Goal: Navigation & Orientation: Understand site structure

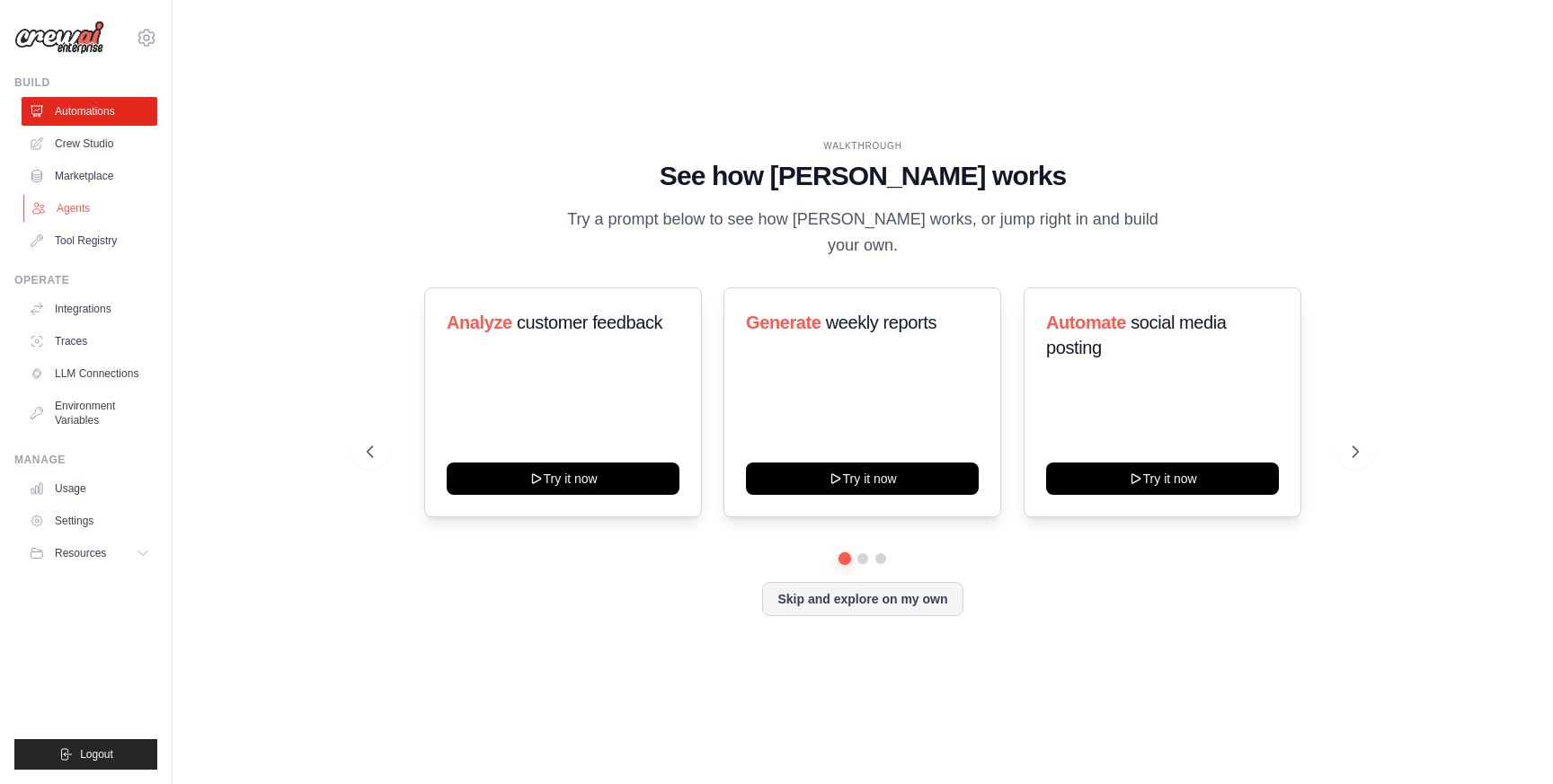
click at [107, 205] on link "Agents" at bounding box center [91, 208] width 135 height 29
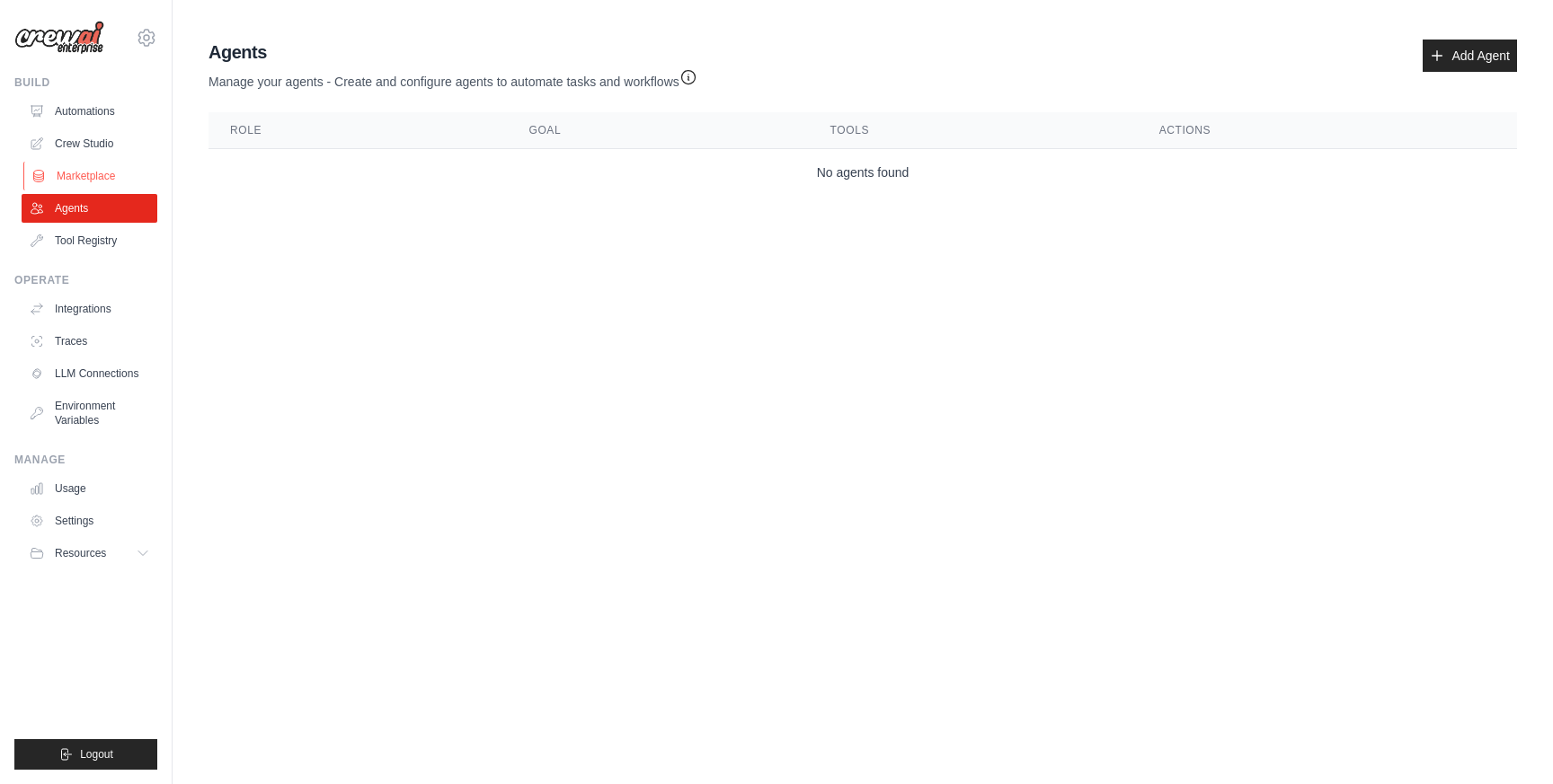
click at [107, 178] on link "Marketplace" at bounding box center [91, 175] width 135 height 29
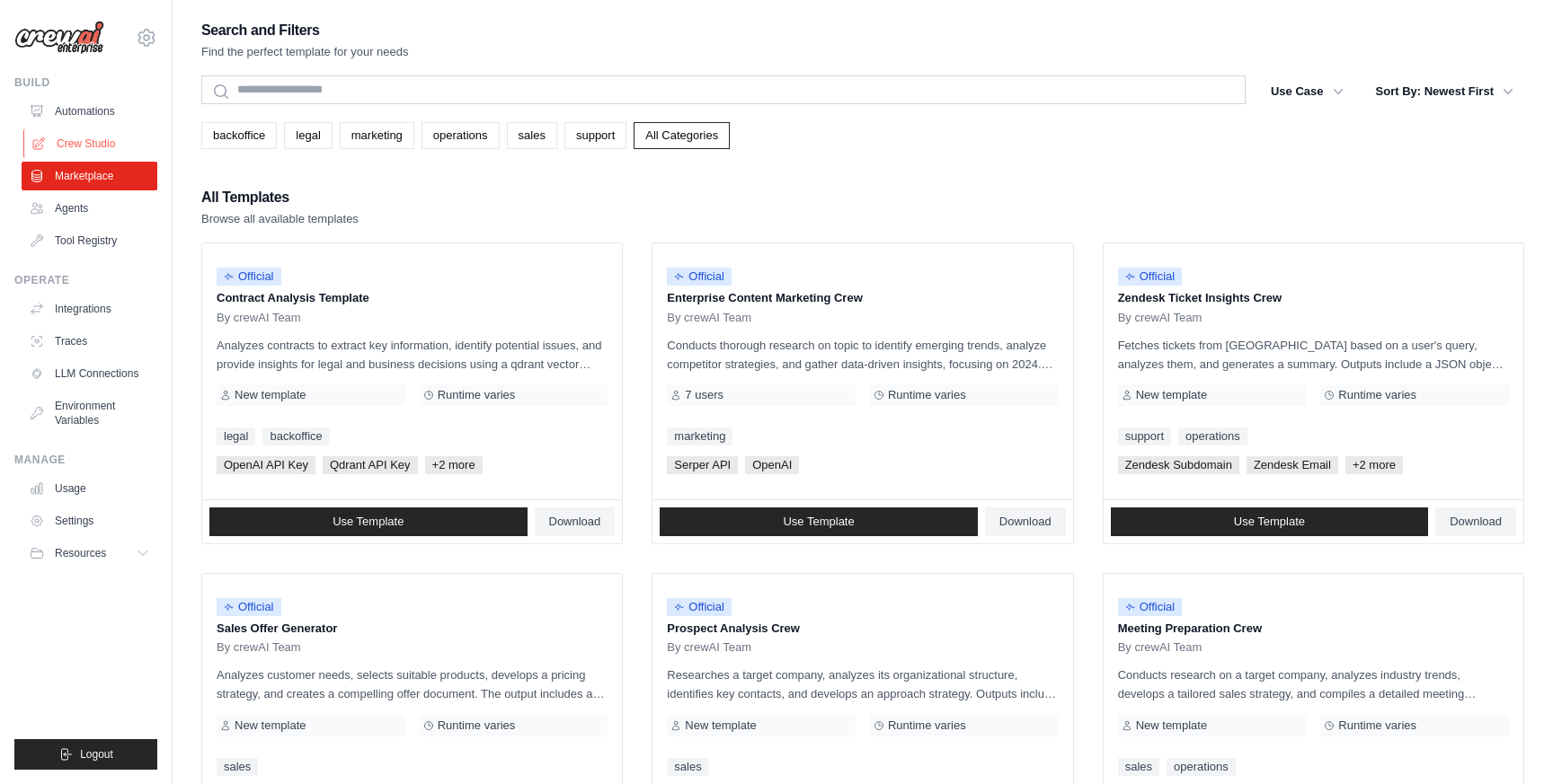
click at [106, 134] on link "Crew Studio" at bounding box center [91, 143] width 135 height 29
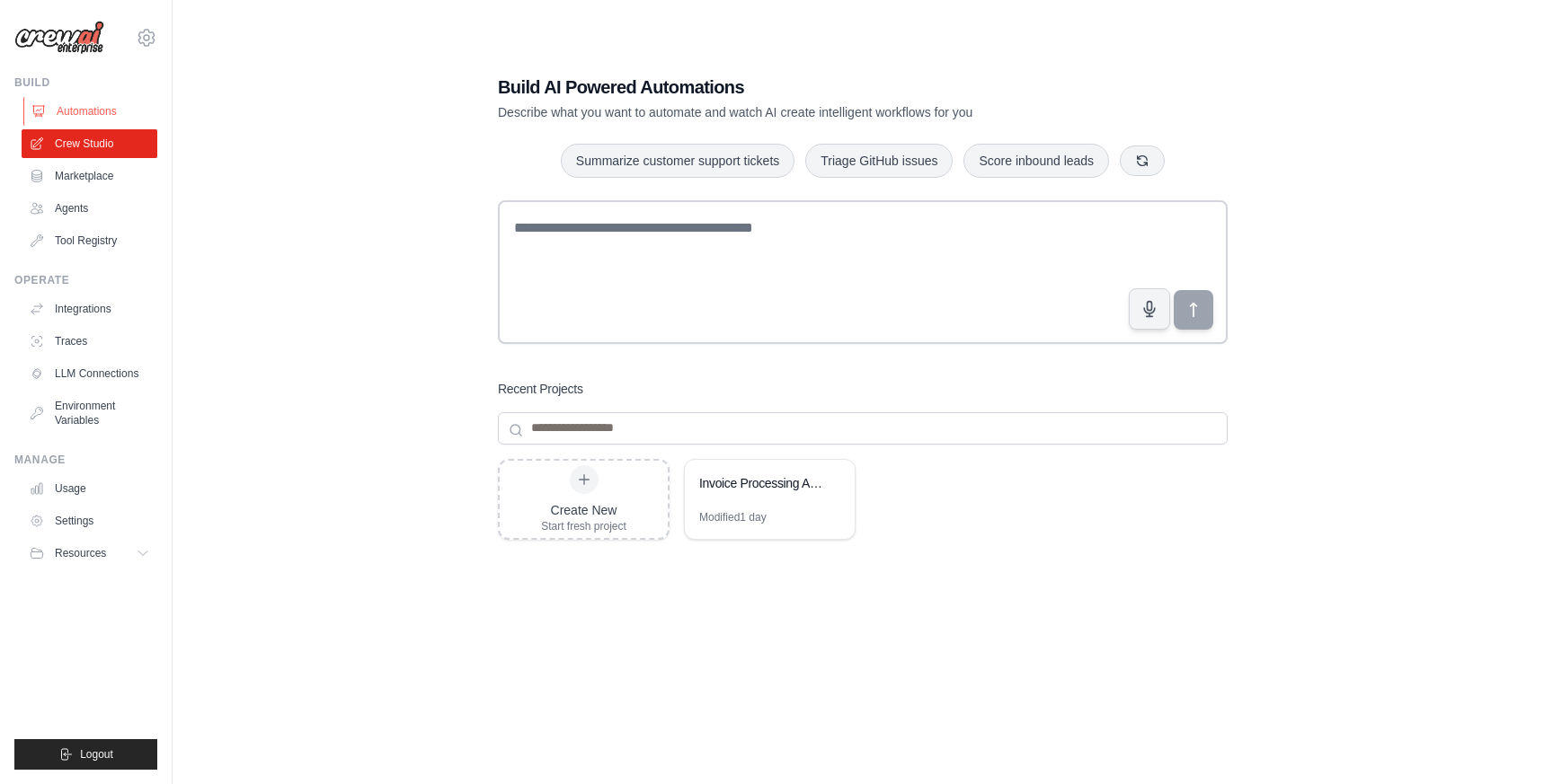
click at [99, 103] on link "Automations" at bounding box center [91, 110] width 135 height 29
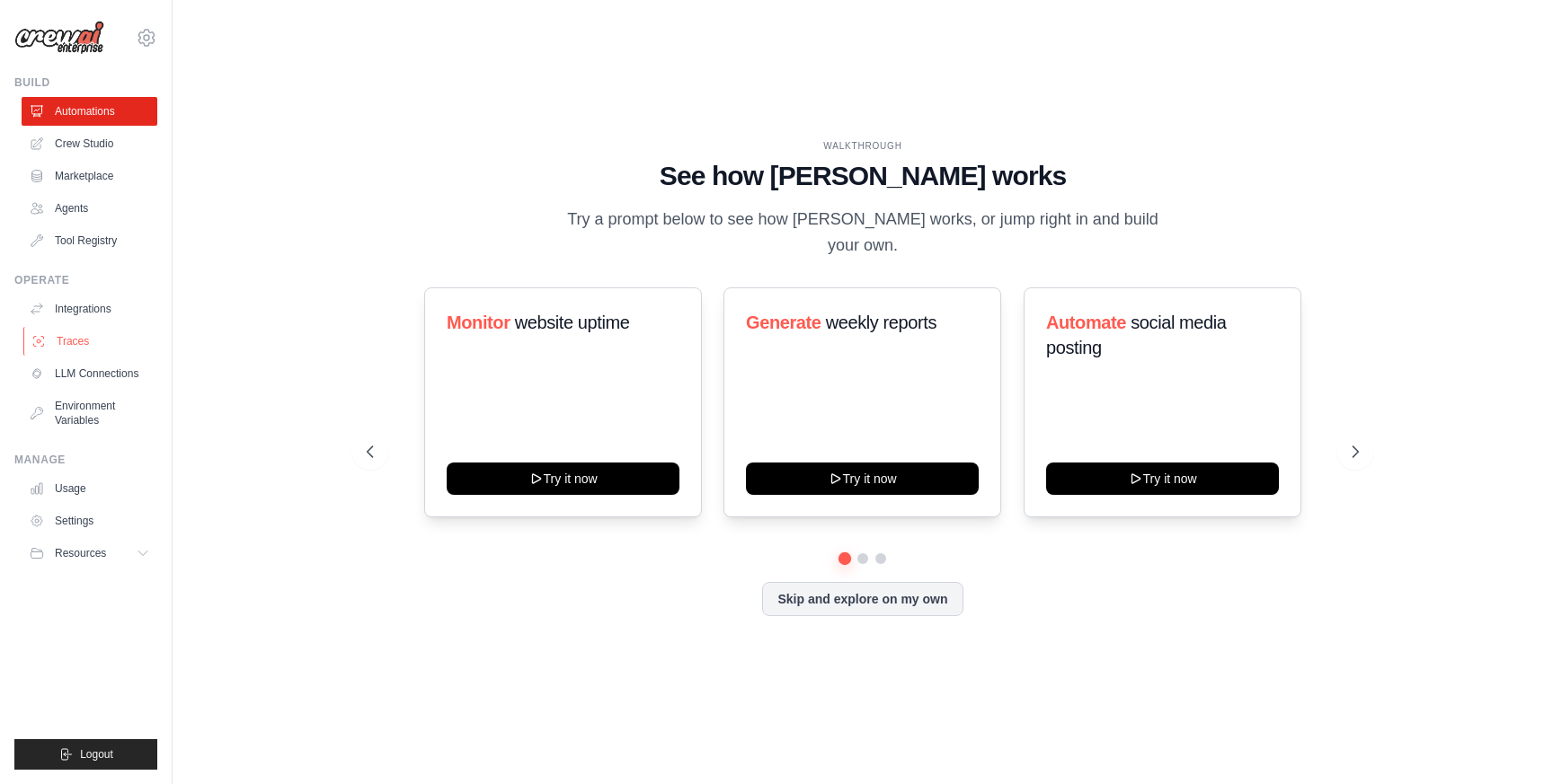
click at [104, 347] on link "Traces" at bounding box center [91, 341] width 135 height 29
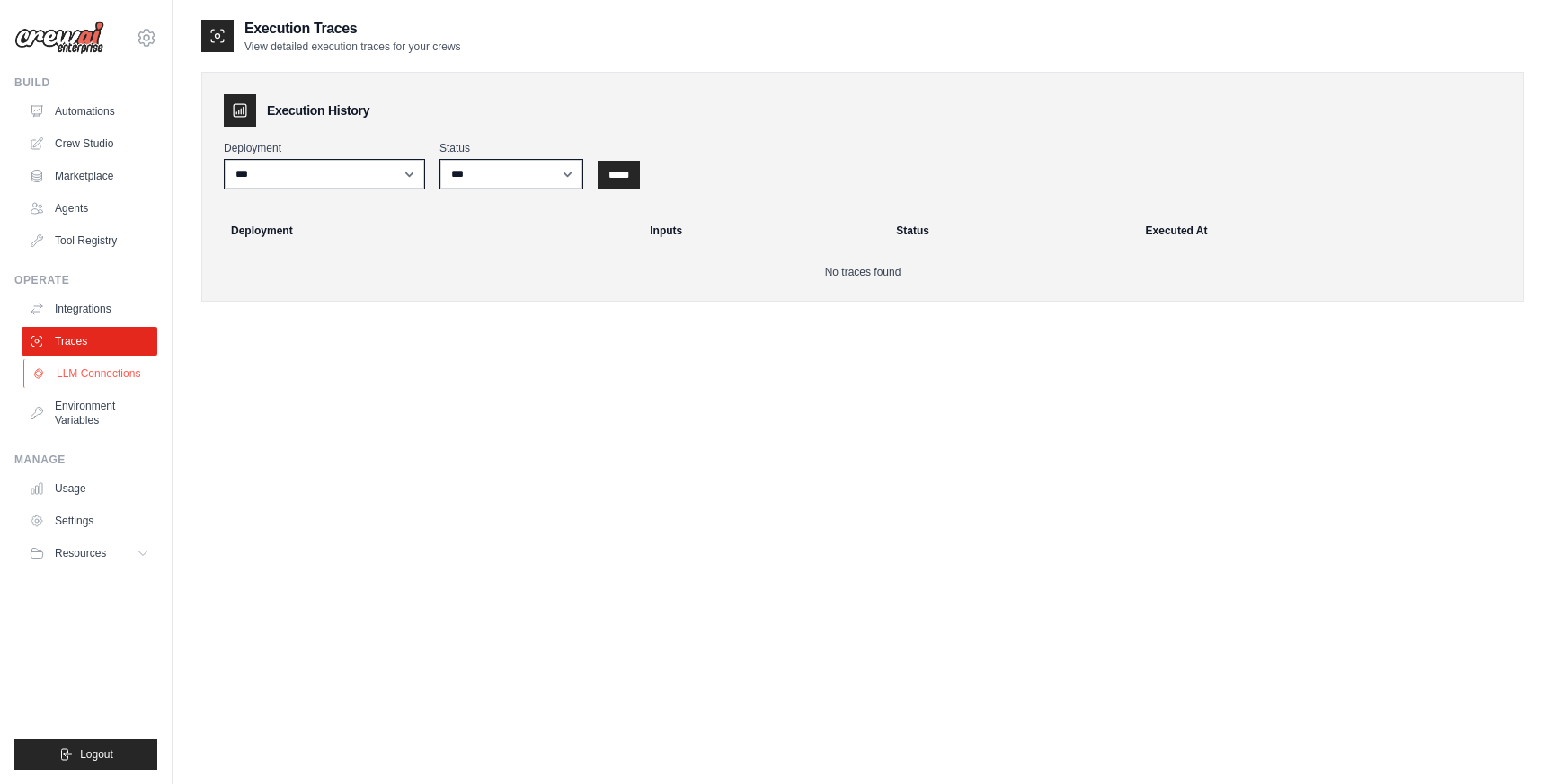
click at [104, 382] on link "LLM Connections" at bounding box center [91, 373] width 135 height 29
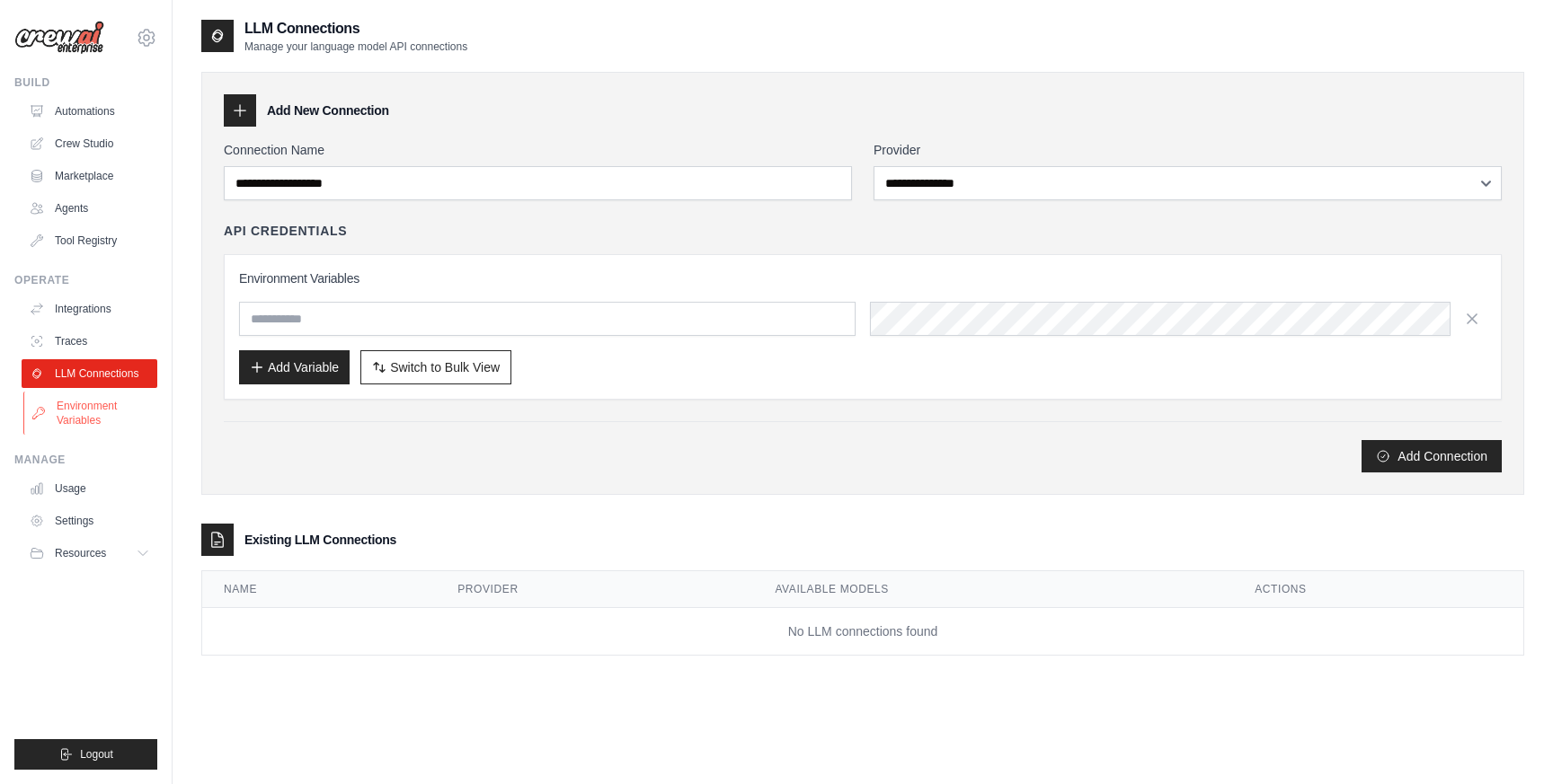
click at [107, 410] on link "Environment Variables" at bounding box center [91, 413] width 135 height 43
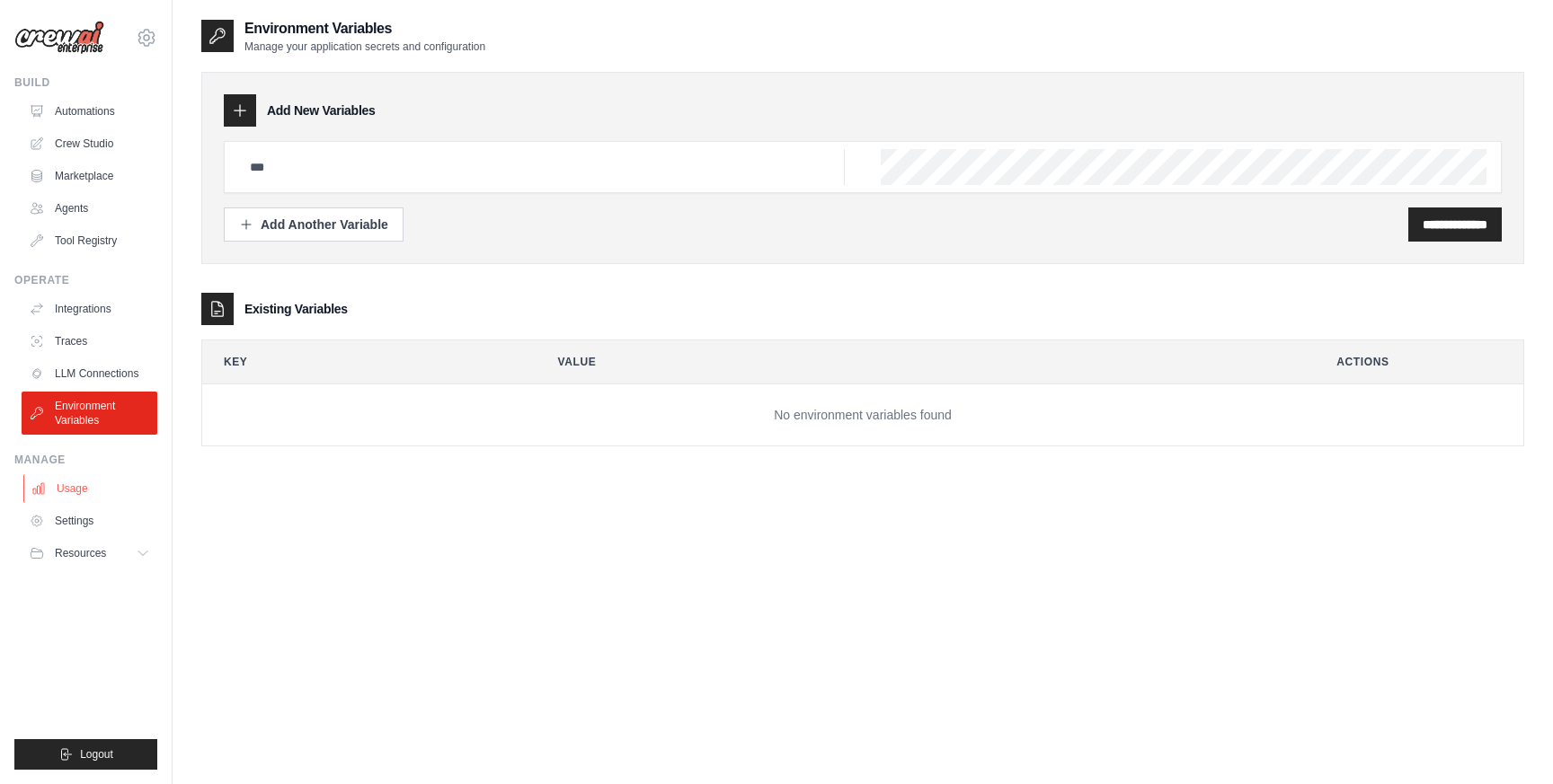
click at [99, 485] on link "Usage" at bounding box center [91, 489] width 135 height 29
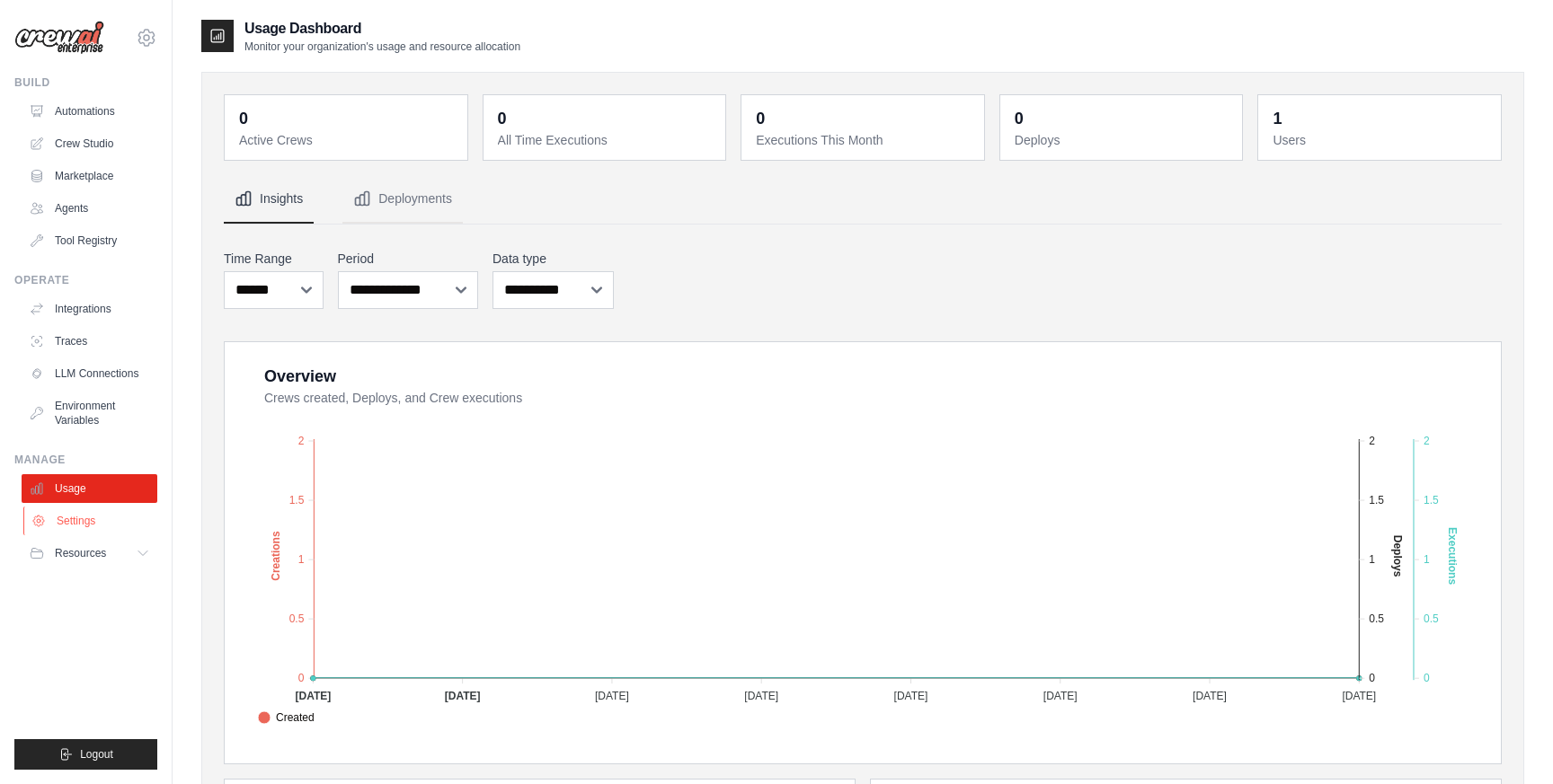
click at [91, 520] on link "Settings" at bounding box center [91, 520] width 135 height 29
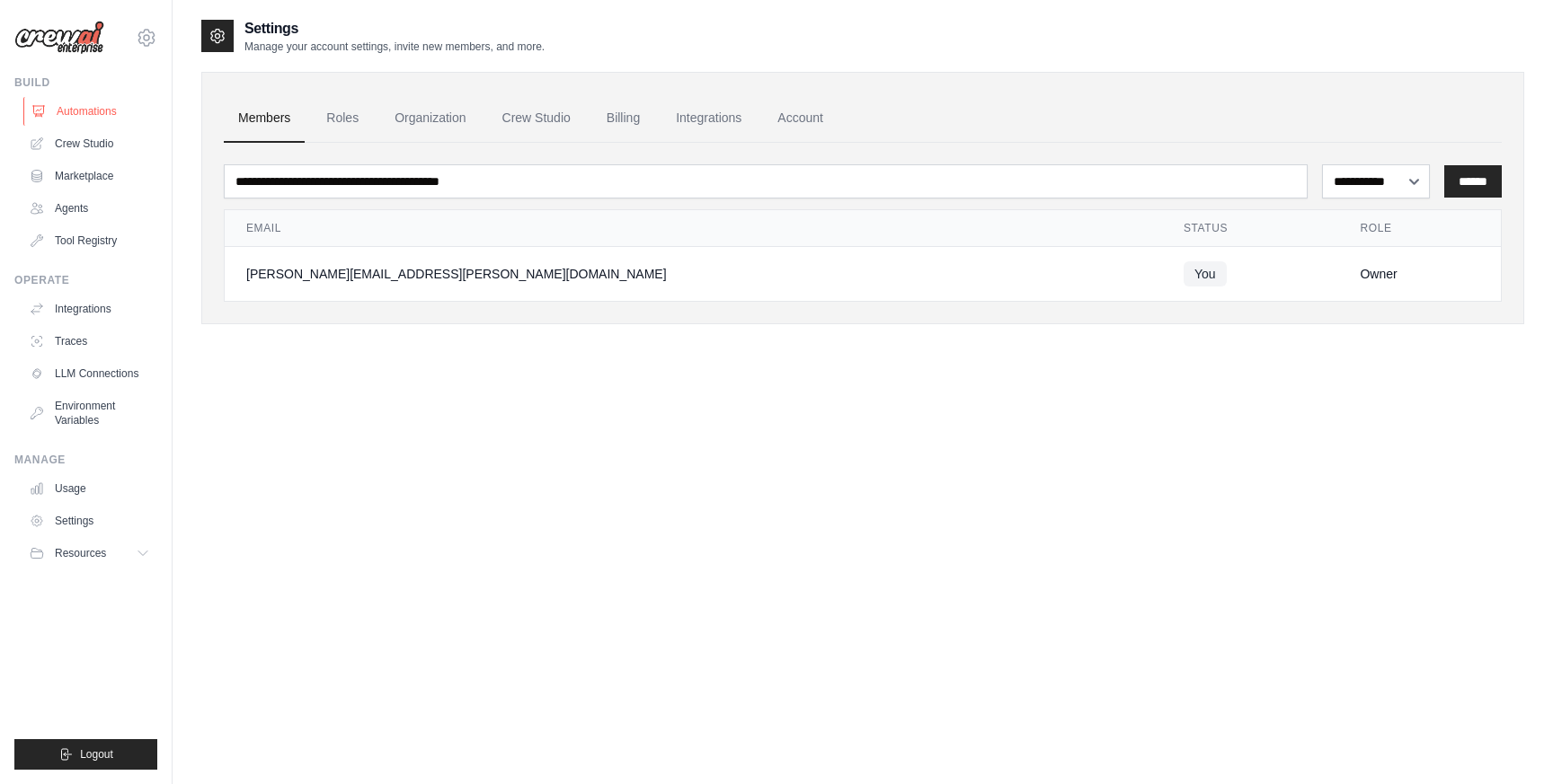
click at [105, 115] on link "Automations" at bounding box center [91, 110] width 135 height 29
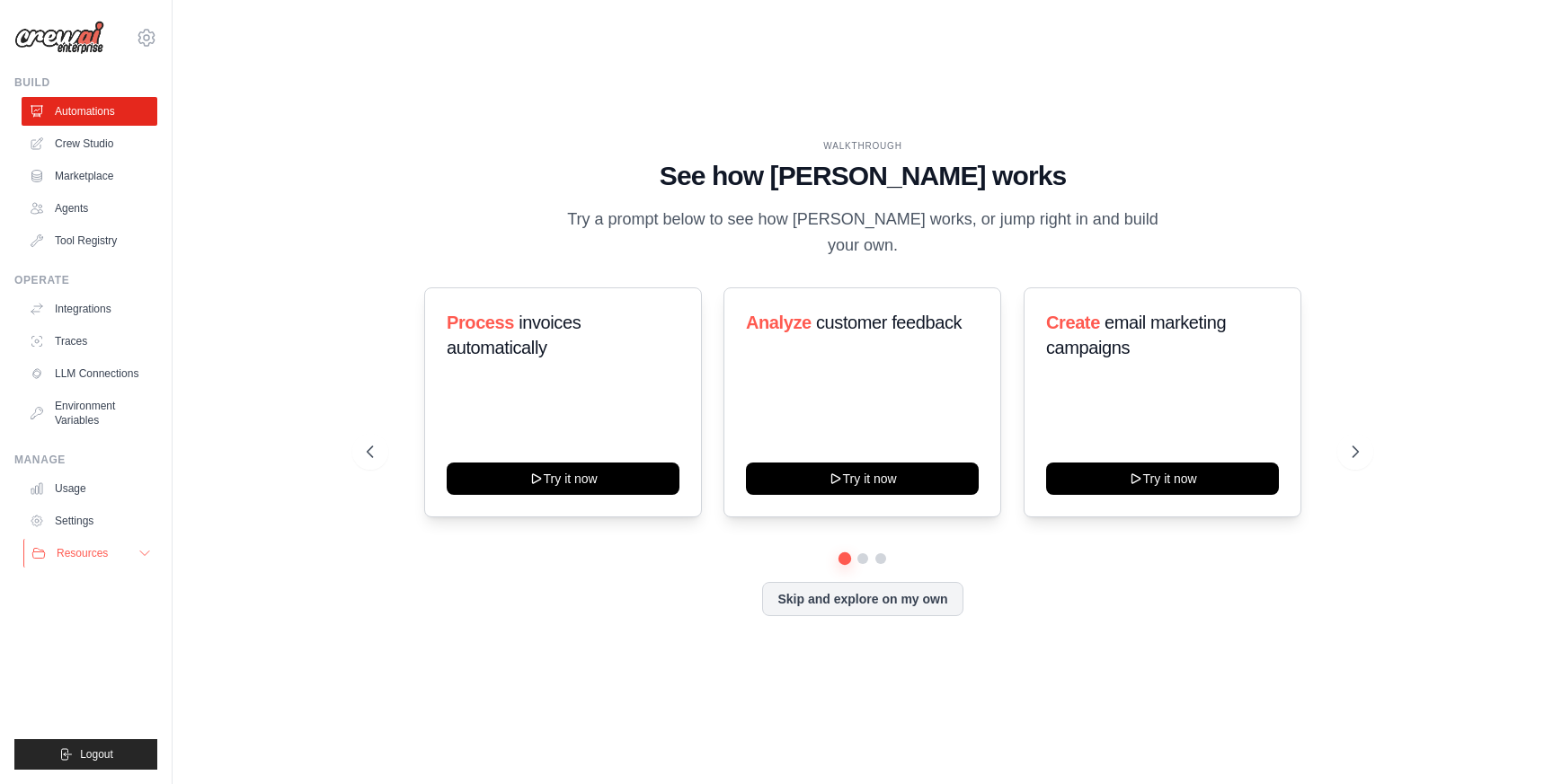
click at [142, 554] on icon at bounding box center [144, 553] width 14 height 14
click at [114, 583] on span "Documentation" at bounding box center [100, 583] width 73 height 14
